Goal: Obtain resource: Obtain resource

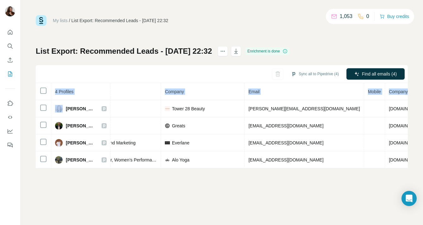
scroll to position [0, 134]
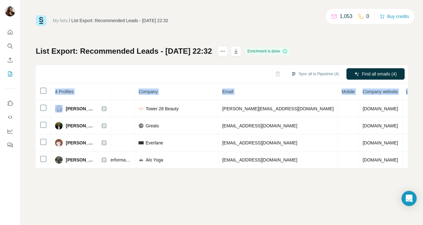
drag, startPoint x: 66, startPoint y: 108, endPoint x: 410, endPoint y: 169, distance: 348.5
click at [410, 169] on div "My lists / List Export: Recommended Leads - 19/08/2025 22:32 1,053 0 Buy credit…" at bounding box center [222, 112] width 402 height 225
copy table "4 Profiles Status LinkedIn Job title Company Email Mobile Company website Landl…"
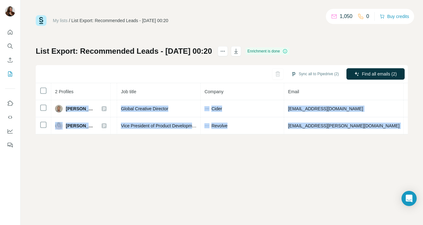
scroll to position [0, 137]
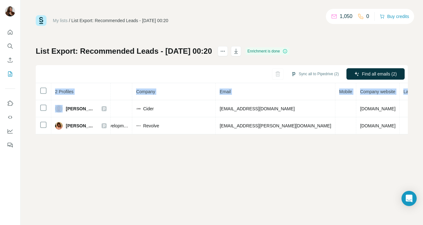
drag, startPoint x: 66, startPoint y: 107, endPoint x: 408, endPoint y: 132, distance: 342.9
click at [415, 130] on div "My lists / List Export: Recommended Leads - 20/08/2025 00:20 1,050 0 Buy credit…" at bounding box center [222, 112] width 402 height 225
copy table "2 Profiles Status LinkedIn Job title Company Email Mobile Company website Landl…"
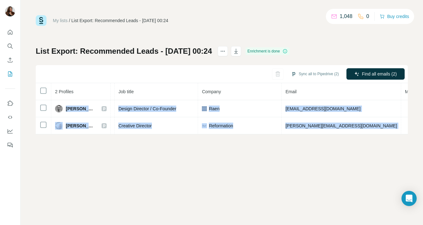
scroll to position [0, 135]
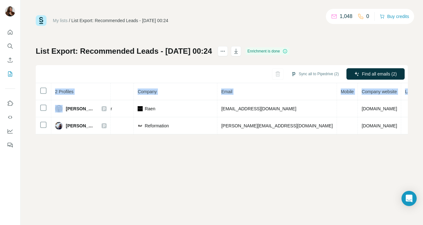
drag, startPoint x: 66, startPoint y: 108, endPoint x: 419, endPoint y: 127, distance: 352.9
click at [419, 127] on div "My lists / List Export: Recommended Leads - 20/08/2025 00:24 1,048 0 Buy credit…" at bounding box center [222, 112] width 402 height 225
copy table "2 Profiles Status LinkedIn Job title Company Email Mobile Company website Landl…"
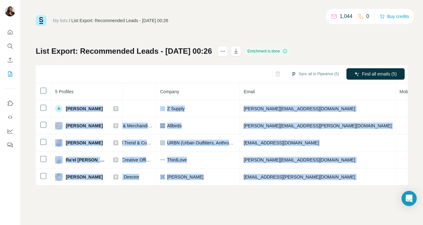
scroll to position [0, 167]
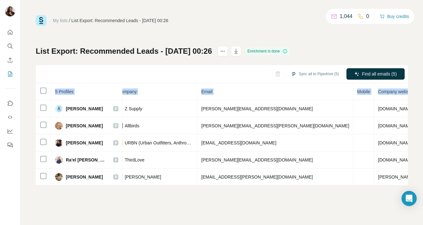
drag, startPoint x: 67, startPoint y: 109, endPoint x: 414, endPoint y: 186, distance: 355.8
click at [414, 186] on div "My lists / List Export: Recommended Leads - 20/08/2025 00:26 1,044 0 Buy credit…" at bounding box center [222, 112] width 402 height 225
copy table "5 Profiles Status LinkedIn Job title Company Email Mobile Company website Landl…"
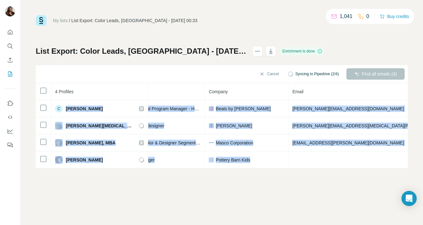
scroll to position [0, 151]
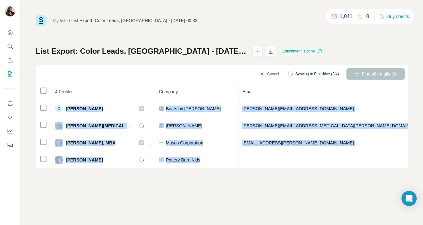
drag, startPoint x: 66, startPoint y: 107, endPoint x: 407, endPoint y: 163, distance: 346.2
click at [407, 163] on div "My lists / List Export: Color Leads, [GEOGRAPHIC_DATA] - [DATE] 00:33 1,041 0 B…" at bounding box center [222, 112] width 402 height 225
copy tbody "[PERSON_NAME] Email found LinkedIn Sr. Technical Program Manager - Hardware/CMF…"
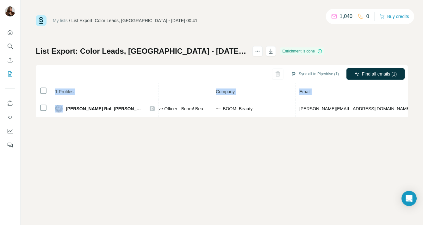
scroll to position [0, 137]
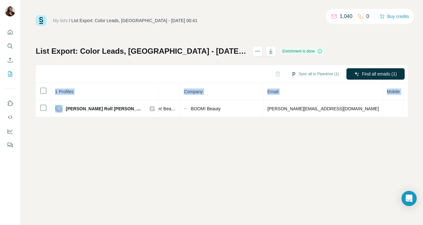
drag, startPoint x: 64, startPoint y: 109, endPoint x: 413, endPoint y: 113, distance: 348.7
click at [418, 113] on div "My lists / List Export: Color Leads, West Coast - 20/08/2025 00:41 1,040 0 Buy …" at bounding box center [222, 112] width 402 height 225
copy table "1 Profiles Status LinkedIn Job title Company Email Mobile Company website Landl…"
